Goal: Find specific page/section: Find specific page/section

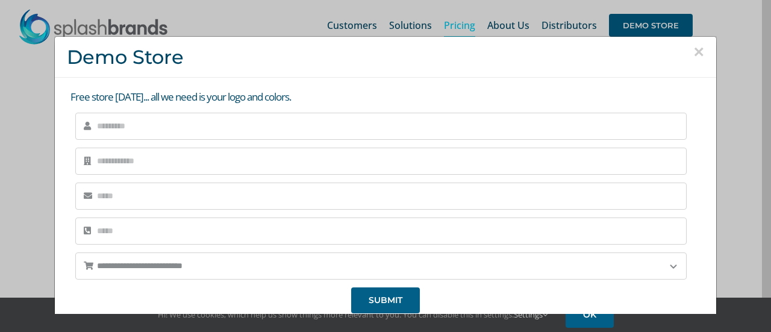
click at [693, 54] on button "×" at bounding box center [698, 52] width 11 height 18
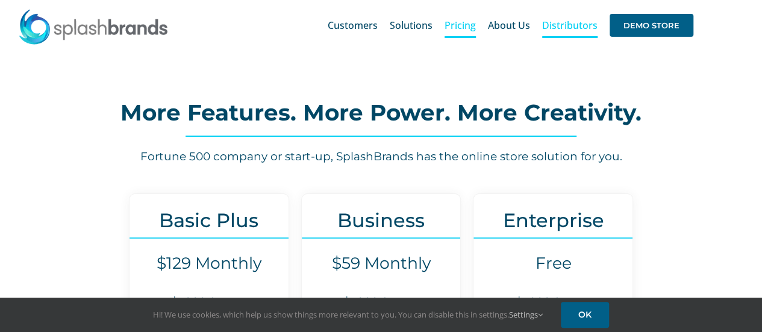
click at [550, 27] on span "Distributors" at bounding box center [569, 25] width 55 height 10
